Goal: Information Seeking & Learning: Check status

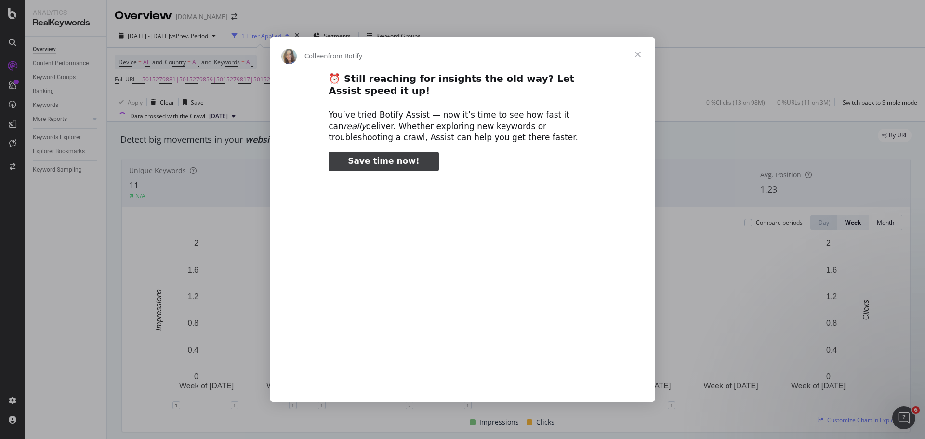
type input "533985"
click at [644, 53] on span "Close" at bounding box center [638, 54] width 35 height 35
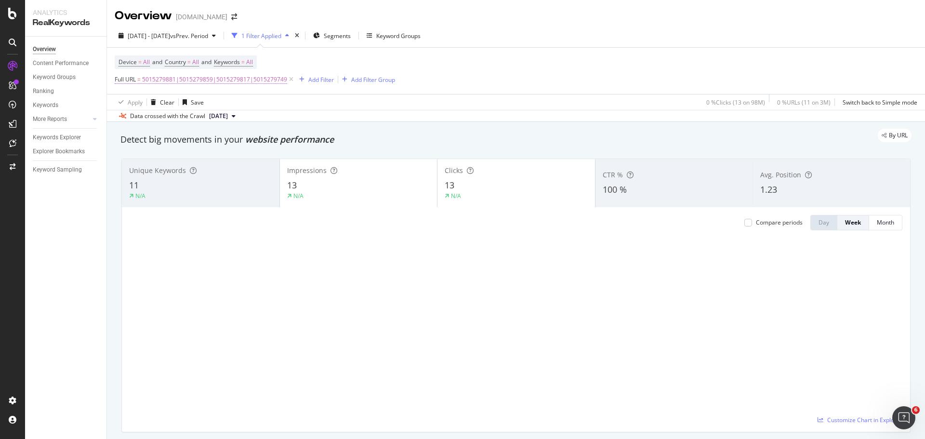
click at [195, 80] on span "5015279881|5015279859|5015279817|5015279749" at bounding box center [214, 79] width 145 height 13
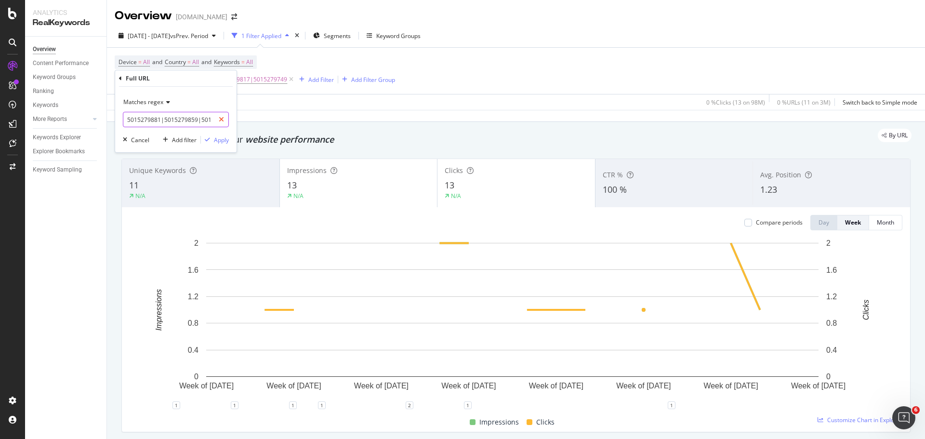
click at [222, 119] on icon at bounding box center [221, 119] width 5 height 7
click at [196, 117] on input "text" at bounding box center [175, 119] width 105 height 15
paste input "https://www.lowes.com/pd/Weber/5014658797"
type input "https://www.lowes.com/pd/Weber/5014658797"
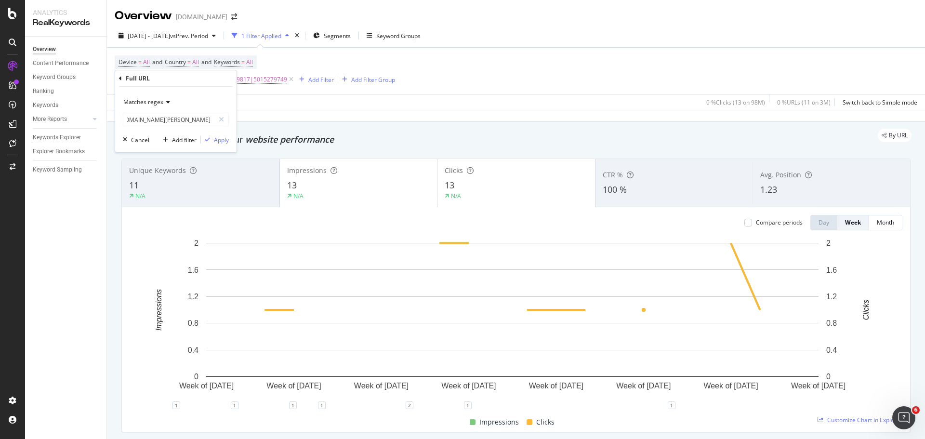
click at [170, 105] on div "Matches regex" at bounding box center [176, 101] width 106 height 15
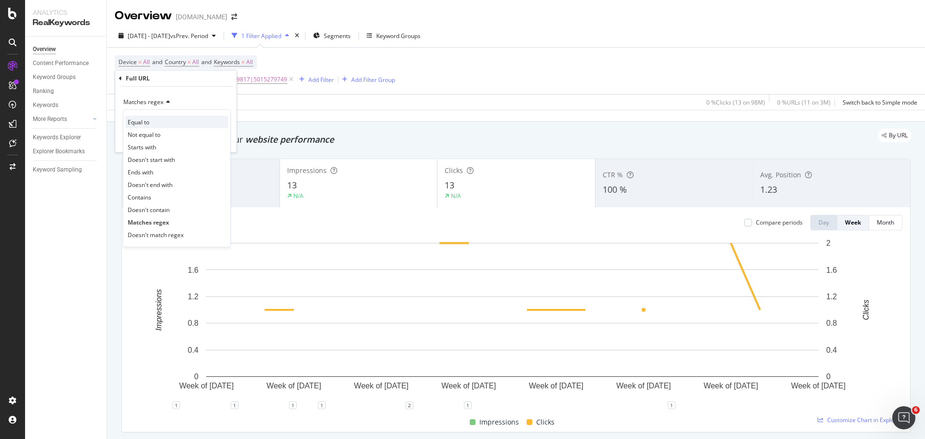
click at [159, 119] on div "Equal to" at bounding box center [176, 122] width 103 height 13
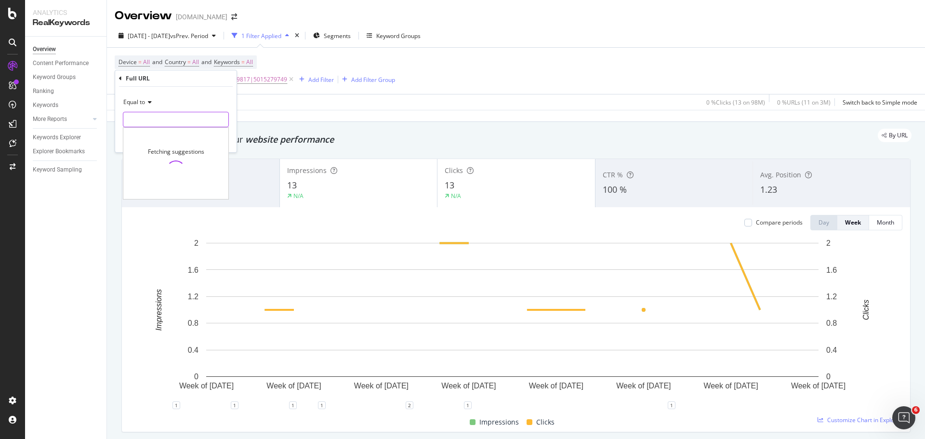
click at [171, 120] on input "text" at bounding box center [175, 119] width 105 height 15
paste input "https://www.lowes.com/pd/Weber/5014658797"
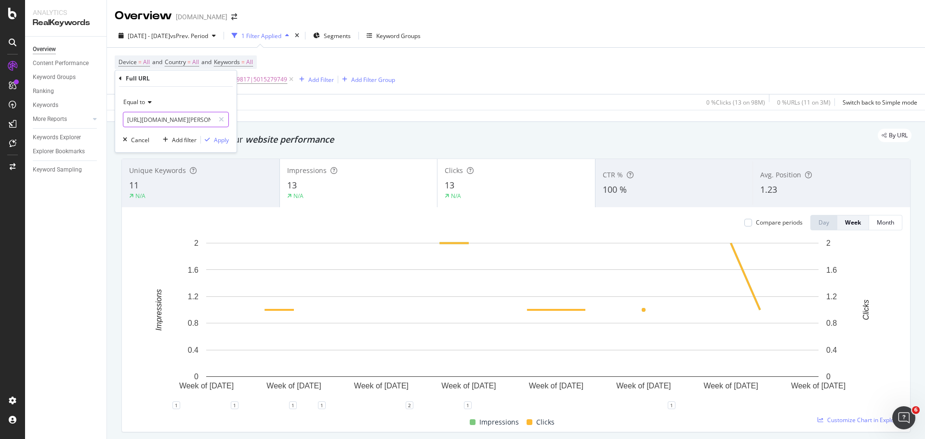
scroll to position [0, 44]
type input "https://www.lowes.com/pd/Weber/5014658797"
click at [217, 140] on div "Apply" at bounding box center [221, 140] width 15 height 8
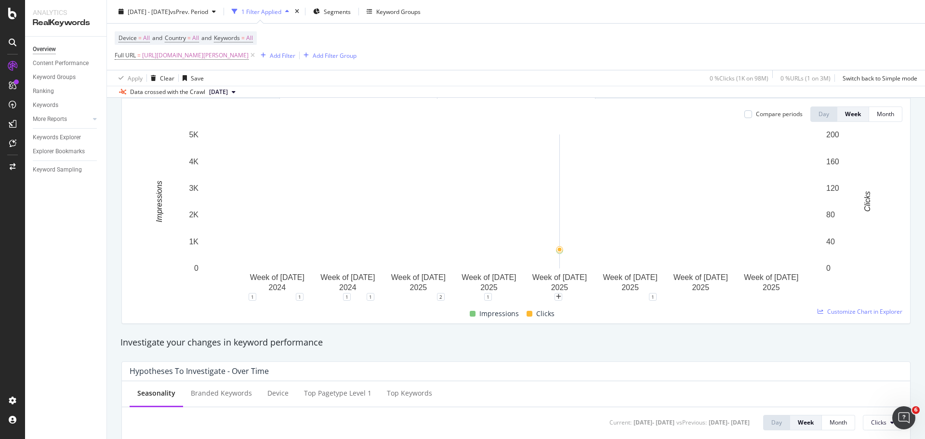
scroll to position [48, 0]
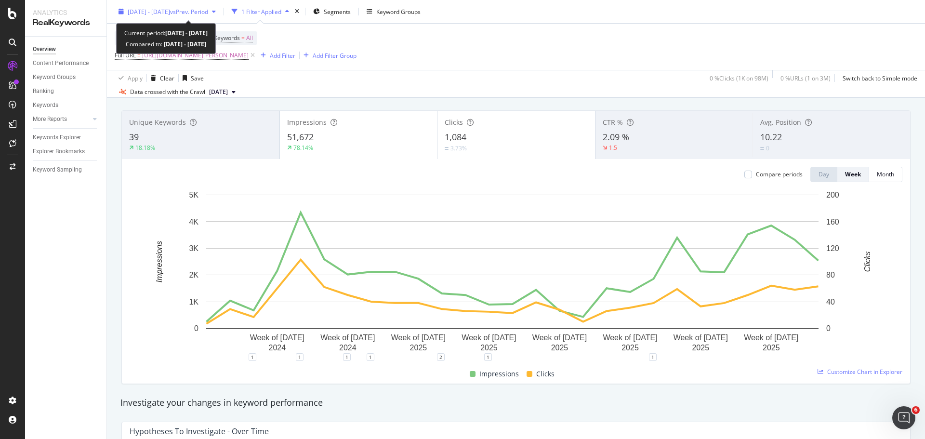
click at [208, 12] on span "vs Prev. Period" at bounding box center [189, 11] width 38 height 8
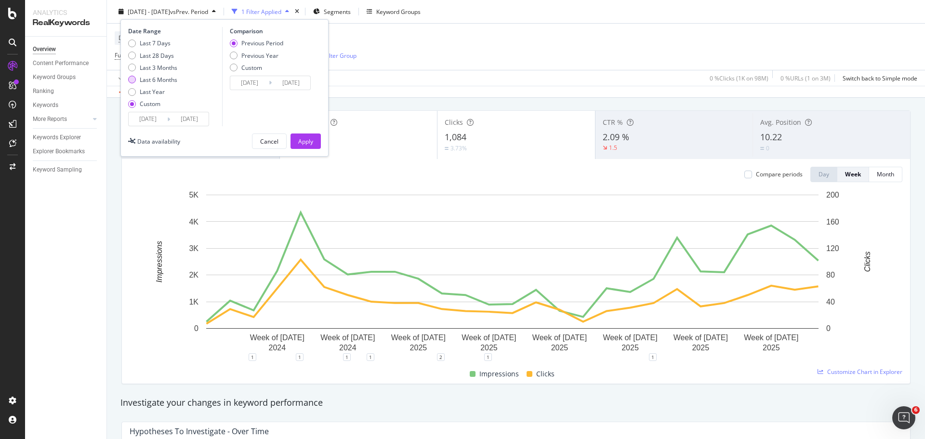
click at [147, 83] on div "Last 6 Months" at bounding box center [159, 80] width 38 height 8
type input "2025/03/22"
type input "2025/09/21"
type input "2024/09/19"
type input "2025/03/21"
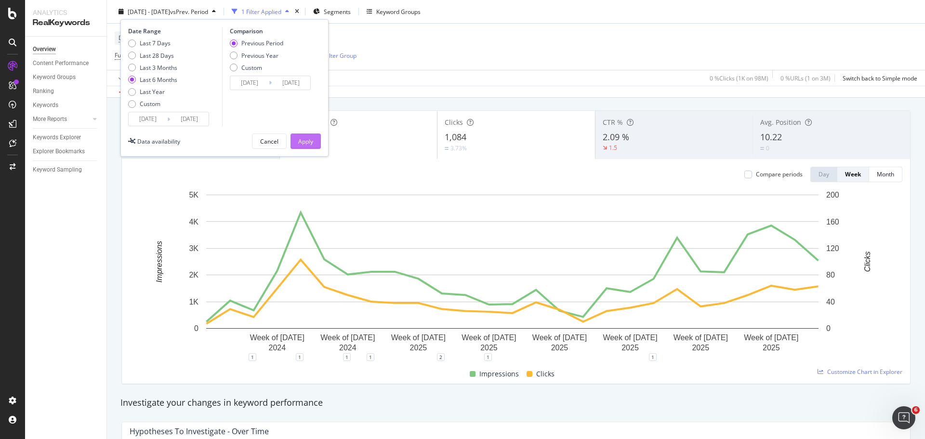
click at [305, 144] on div "Apply" at bounding box center [305, 141] width 15 height 8
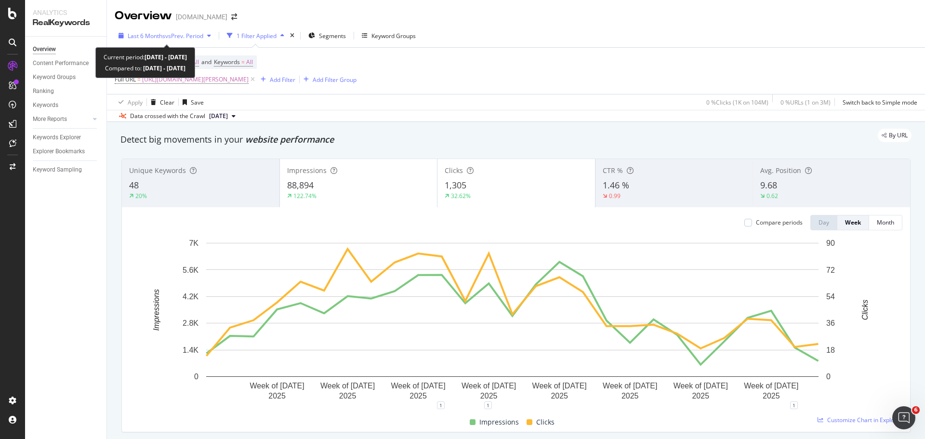
click at [199, 36] on span "vs Prev. Period" at bounding box center [184, 36] width 38 height 8
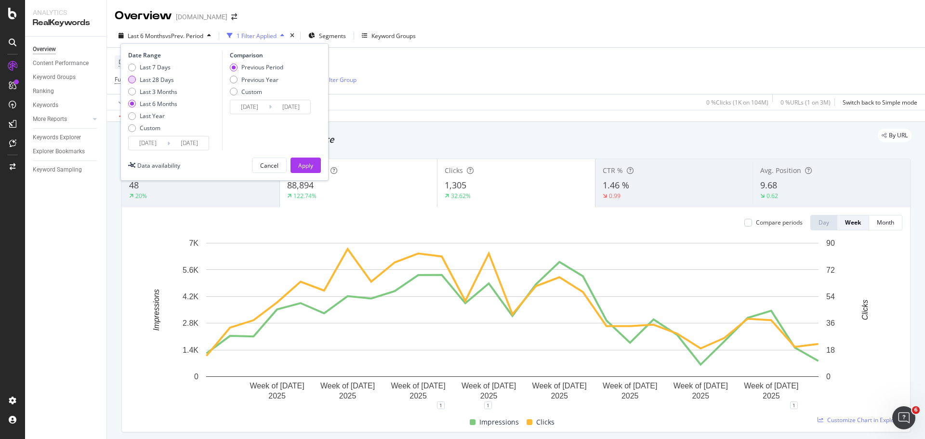
click at [164, 79] on div "Last 28 Days" at bounding box center [157, 80] width 34 height 8
type input "2025/08/25"
type input "2025/07/28"
type input "2025/08/24"
click at [266, 83] on div "Previous Year" at bounding box center [259, 80] width 37 height 8
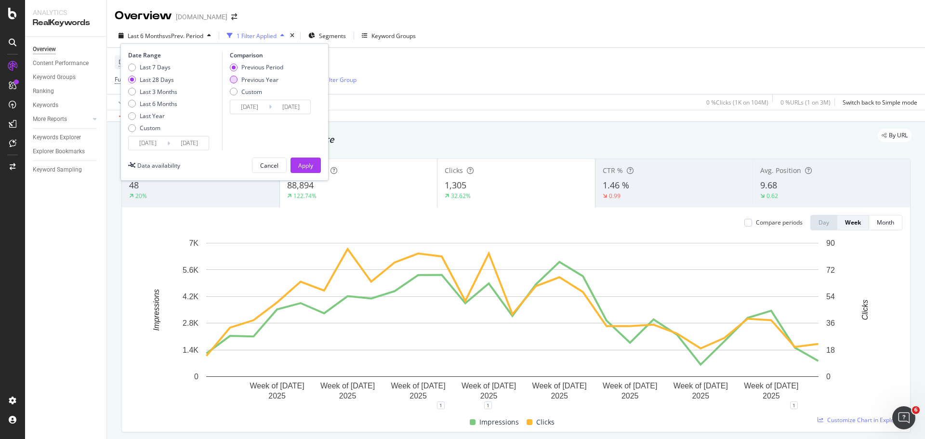
type input "2024/08/26"
type input "2024/09/22"
click at [265, 67] on div "Previous Period" at bounding box center [262, 67] width 42 height 8
type input "2025/07/28"
type input "2025/08/24"
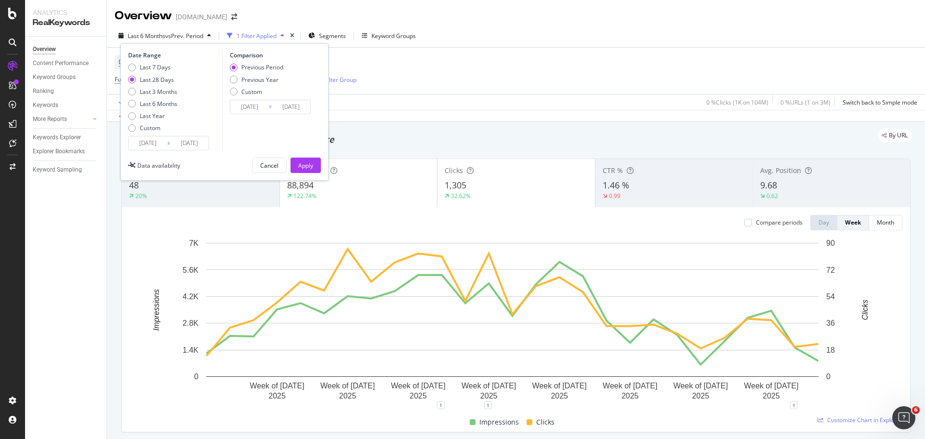
click at [305, 167] on div "Apply" at bounding box center [305, 165] width 15 height 8
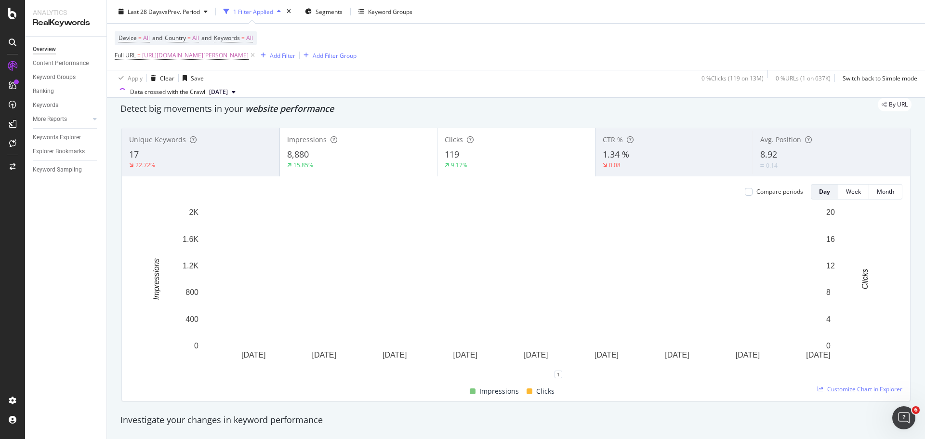
scroll to position [48, 0]
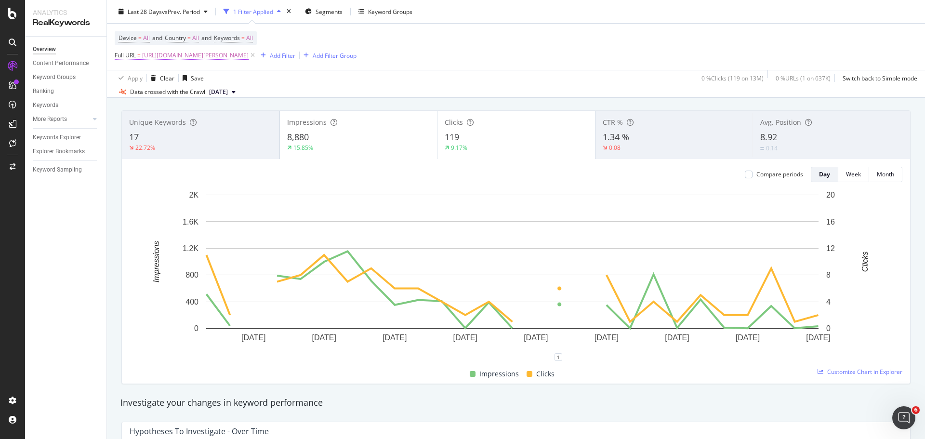
click at [249, 56] on span "https://www.lowes.com/pd/Weber/5014658797" at bounding box center [195, 55] width 106 height 13
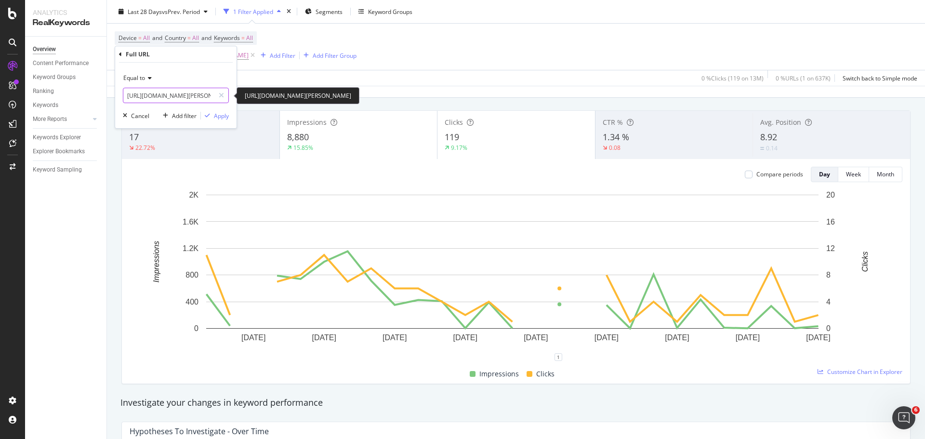
click at [194, 94] on input "https://www.lowes.com/pd/Weber/5014658797" at bounding box center [168, 95] width 91 height 15
click at [193, 94] on input "https://www.lowes.com/pd/Weber/5014658797" at bounding box center [168, 95] width 91 height 15
click at [202, 97] on input "https://www.lowes.com/pd/Weber/5014658797" at bounding box center [168, 95] width 91 height 15
drag, startPoint x: 204, startPoint y: 98, endPoint x: 479, endPoint y: 111, distance: 275.4
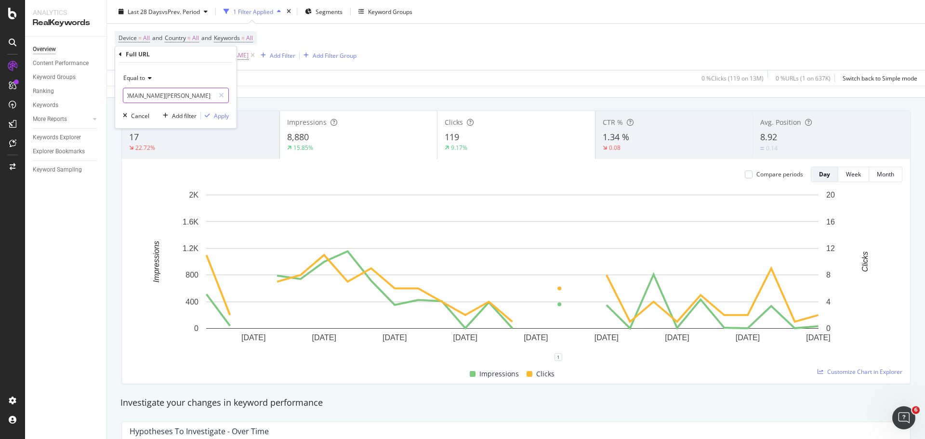
click at [479, 111] on body "Analytics RealKeywords Overview Content Performance Keyword Groups Ranking Keyw…" at bounding box center [462, 219] width 925 height 439
click at [191, 91] on input "https://www.lowes.com/pd/Weber/5014658797" at bounding box center [168, 95] width 91 height 15
click at [193, 92] on input "https://www.lowes.com/pd/Weber/5014658797" at bounding box center [168, 95] width 91 height 15
click at [147, 78] on icon at bounding box center [148, 78] width 7 height 6
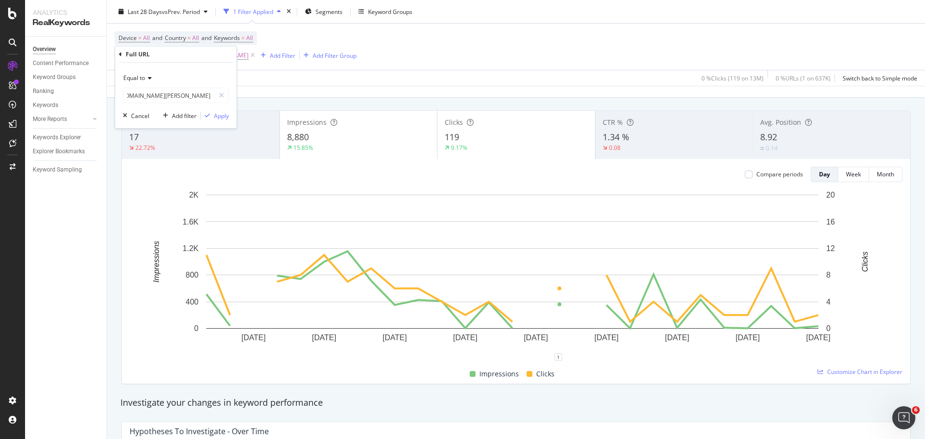
scroll to position [0, 0]
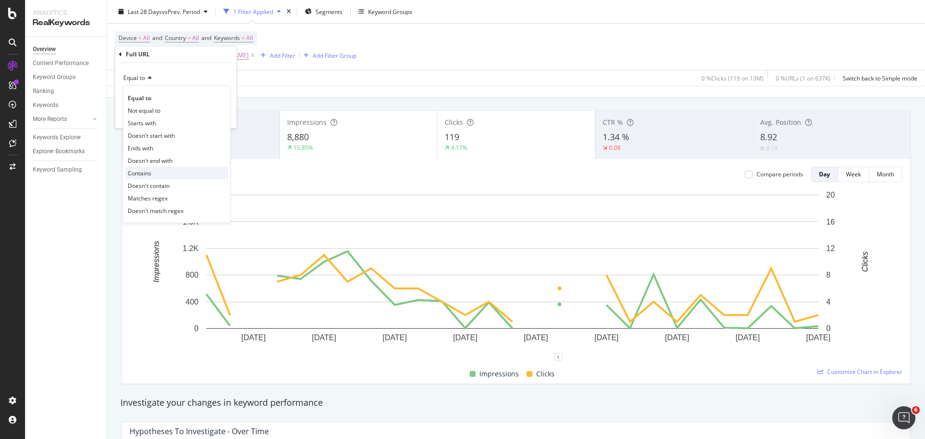
click at [156, 169] on div "Contains" at bounding box center [176, 173] width 103 height 13
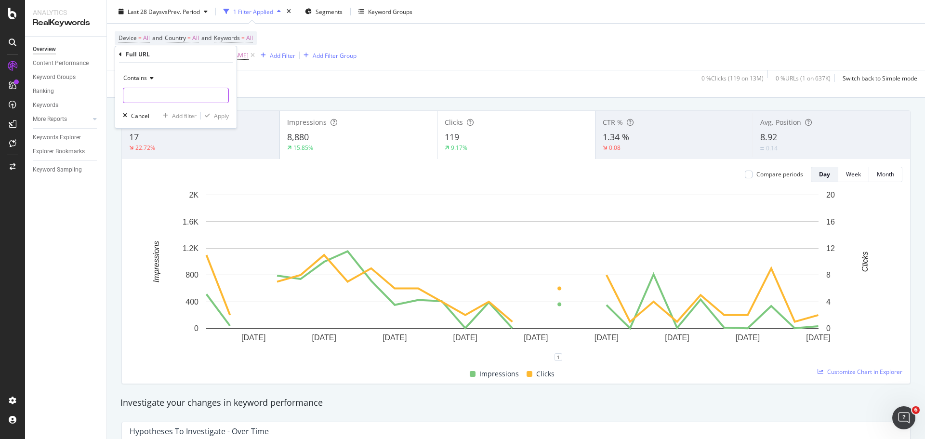
click at [168, 101] on input "text" at bounding box center [175, 95] width 105 height 15
paste input "5014658797"
type input "5014658797"
click at [225, 115] on div "Apply" at bounding box center [221, 116] width 15 height 8
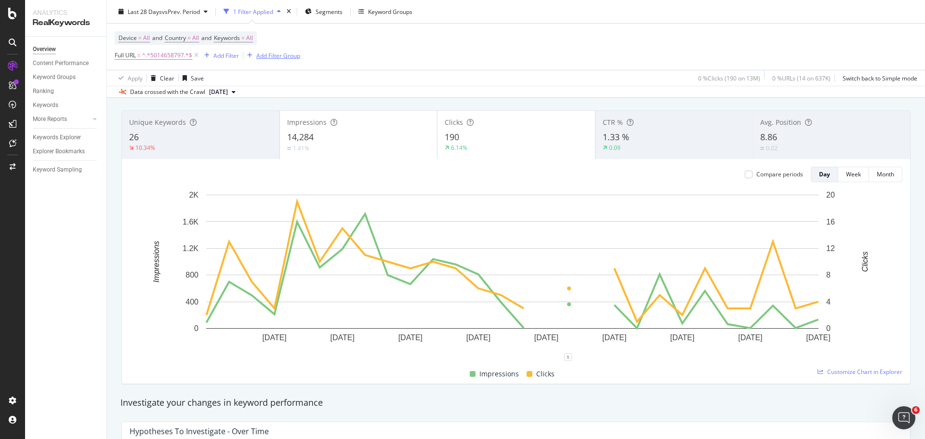
drag, startPoint x: 192, startPoint y: 57, endPoint x: 165, endPoint y: 60, distance: 27.1
click at [192, 57] on icon at bounding box center [196, 56] width 8 height 10
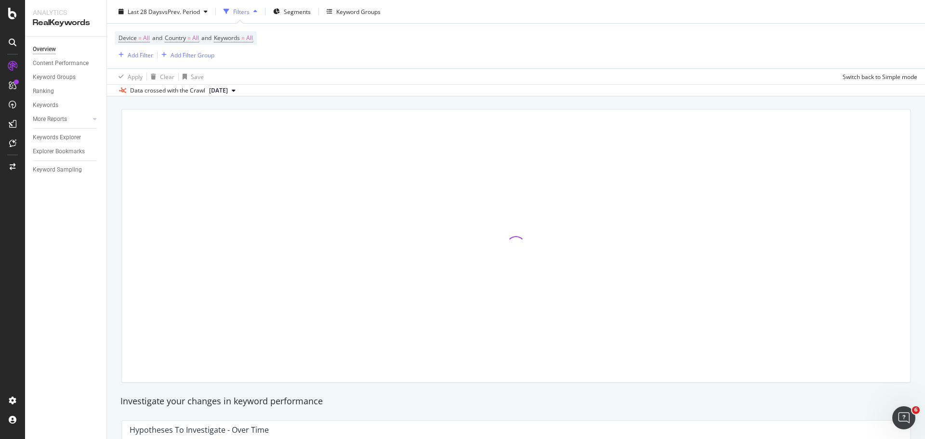
scroll to position [47, 0]
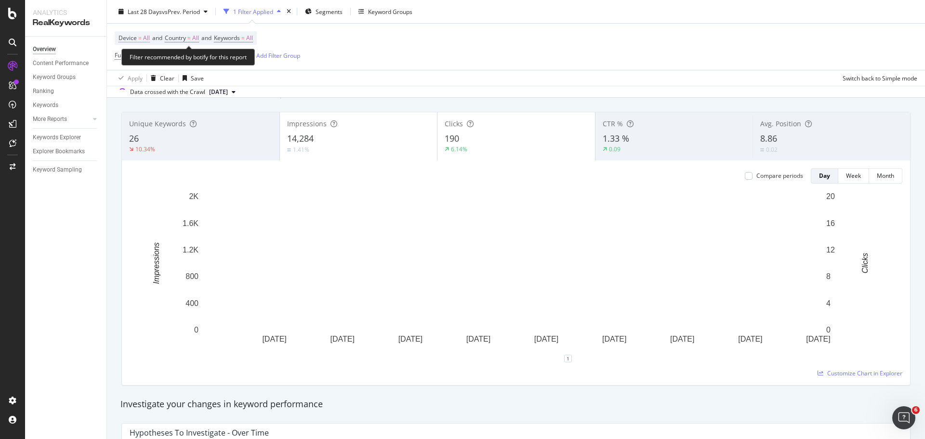
scroll to position [48, 0]
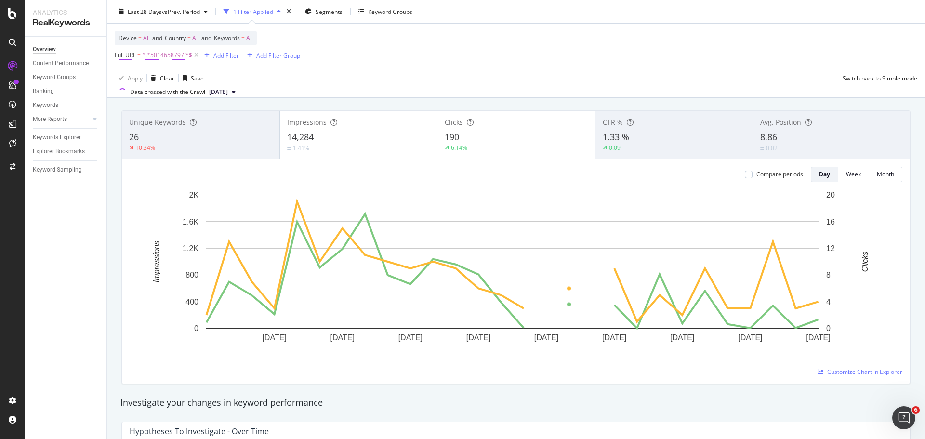
click at [128, 56] on span "Full URL" at bounding box center [125, 55] width 21 height 8
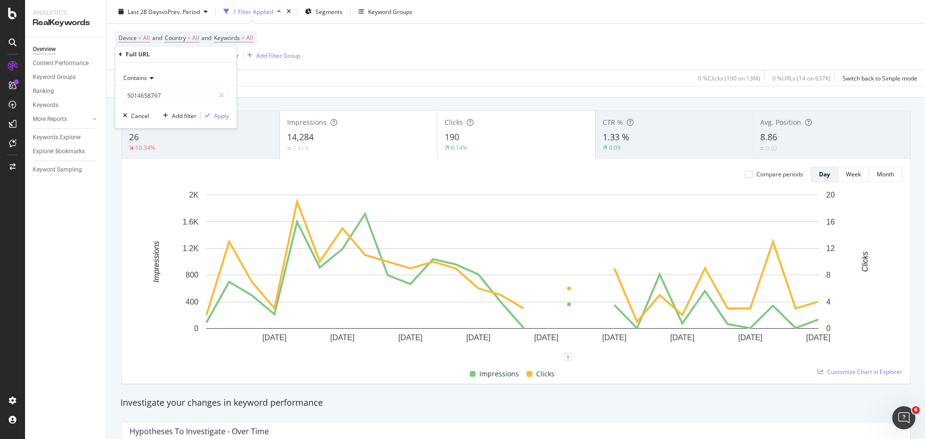
click at [153, 74] on div "Contains" at bounding box center [176, 77] width 106 height 15
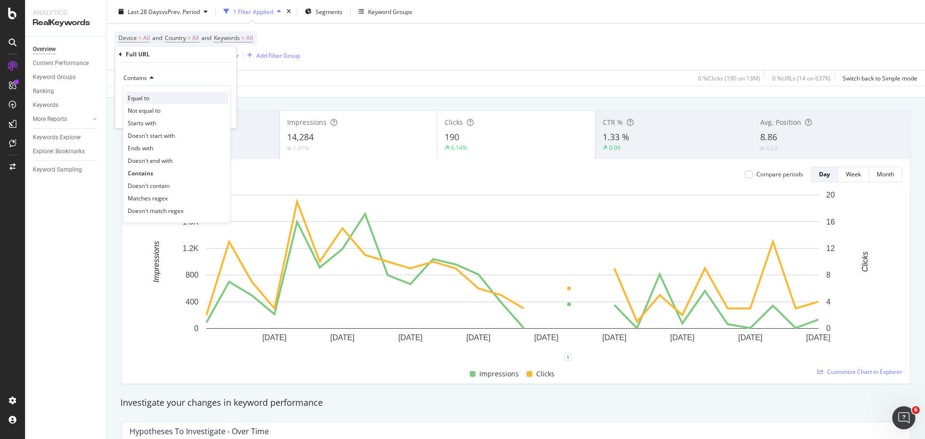
click at [152, 94] on div "Equal to" at bounding box center [176, 98] width 103 height 13
click at [154, 93] on input "text" at bounding box center [175, 95] width 105 height 15
paste input "https://www.lowes.com/pd/Weber-Genesis-S-315-Stainless-Steel-Liquid-Propane-Gas…"
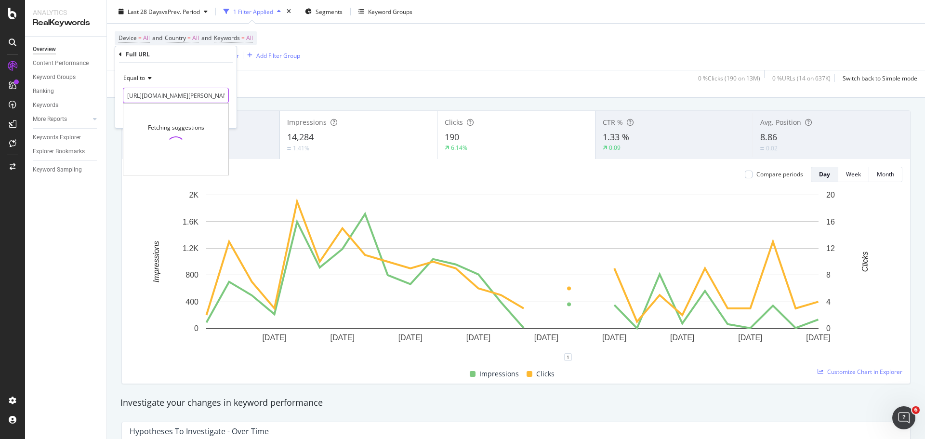
scroll to position [0, 192]
type input "https://www.lowes.com/pd/Weber-Genesis-S-315-Stainless-Steel-Liquid-Propane-Gas…"
click at [228, 119] on div "Apply" at bounding box center [221, 116] width 15 height 8
